Goal: Download file/media

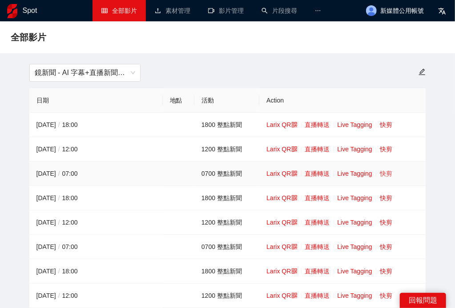
click at [381, 174] on link "快剪" at bounding box center [385, 173] width 12 height 7
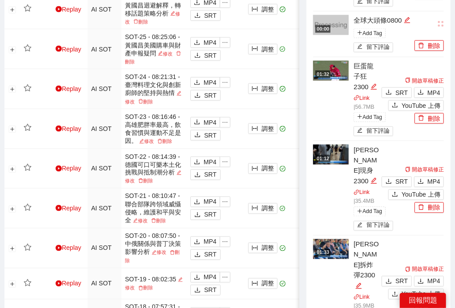
scroll to position [534, 0]
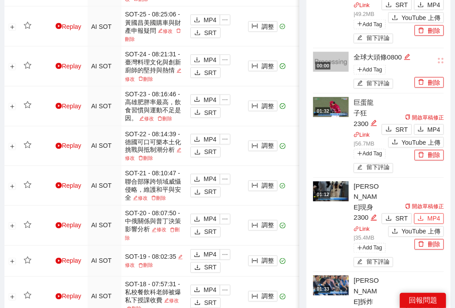
click at [428, 214] on span "MP4" at bounding box center [433, 219] width 13 height 10
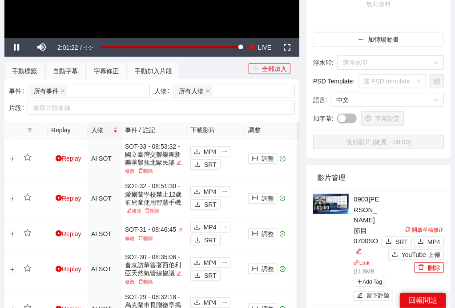
scroll to position [287, 0]
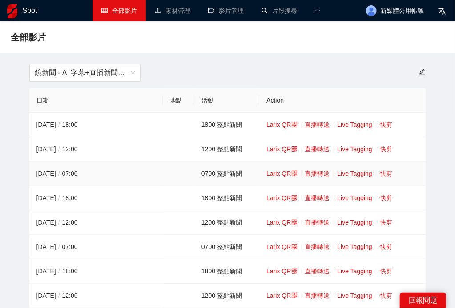
click at [387, 174] on link "快剪" at bounding box center [385, 173] width 12 height 7
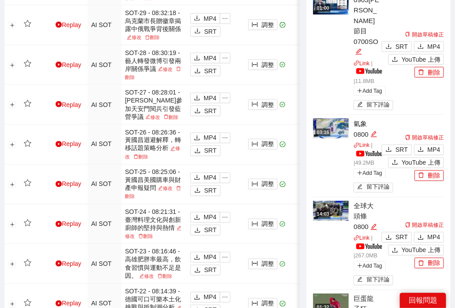
scroll to position [578, 0]
